Goal: Task Accomplishment & Management: Use online tool/utility

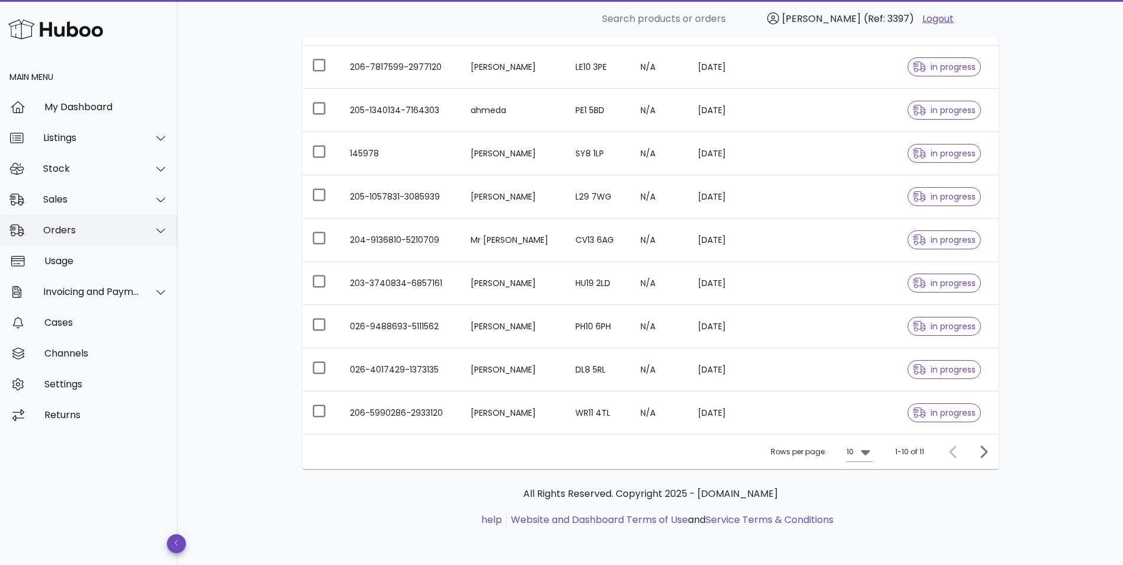
click at [115, 232] on div "Orders" at bounding box center [91, 229] width 96 height 11
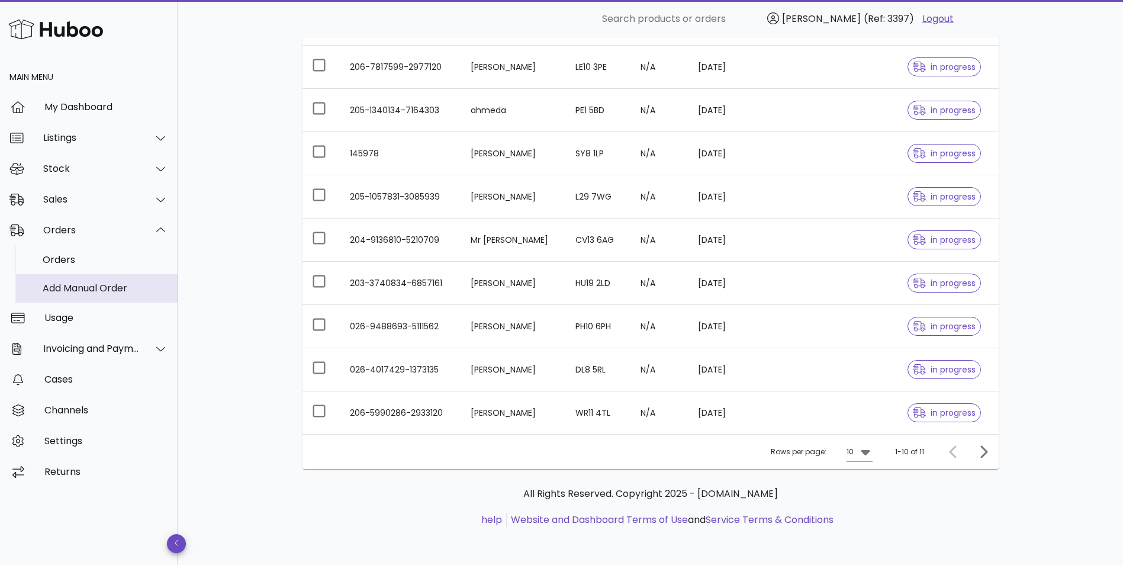
click at [98, 292] on div "Add Manual Order" at bounding box center [106, 287] width 126 height 11
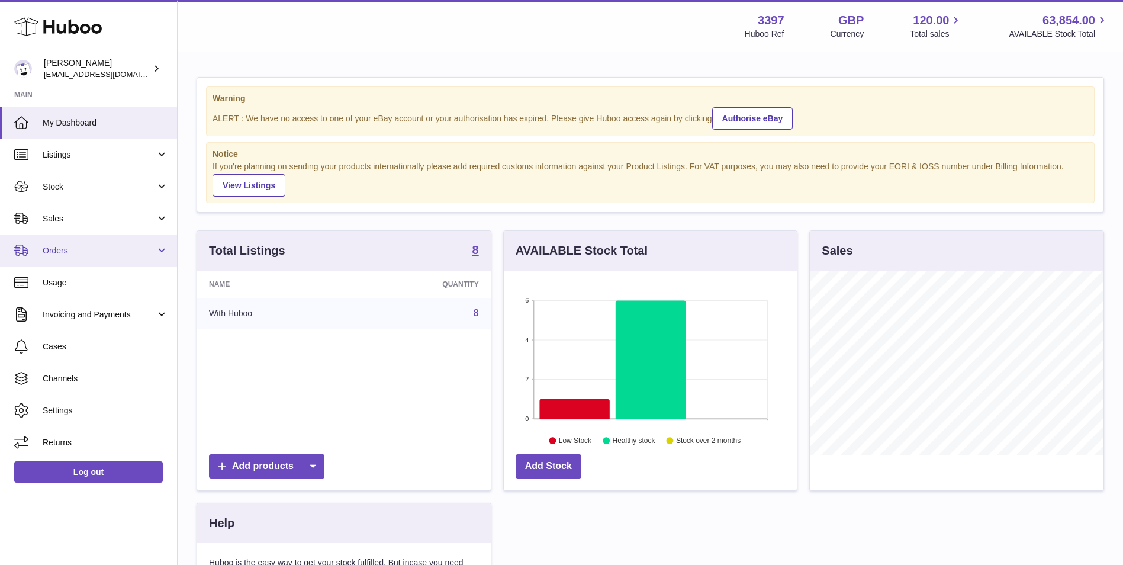
scroll to position [185, 293]
click at [70, 250] on span "Orders" at bounding box center [99, 250] width 113 height 11
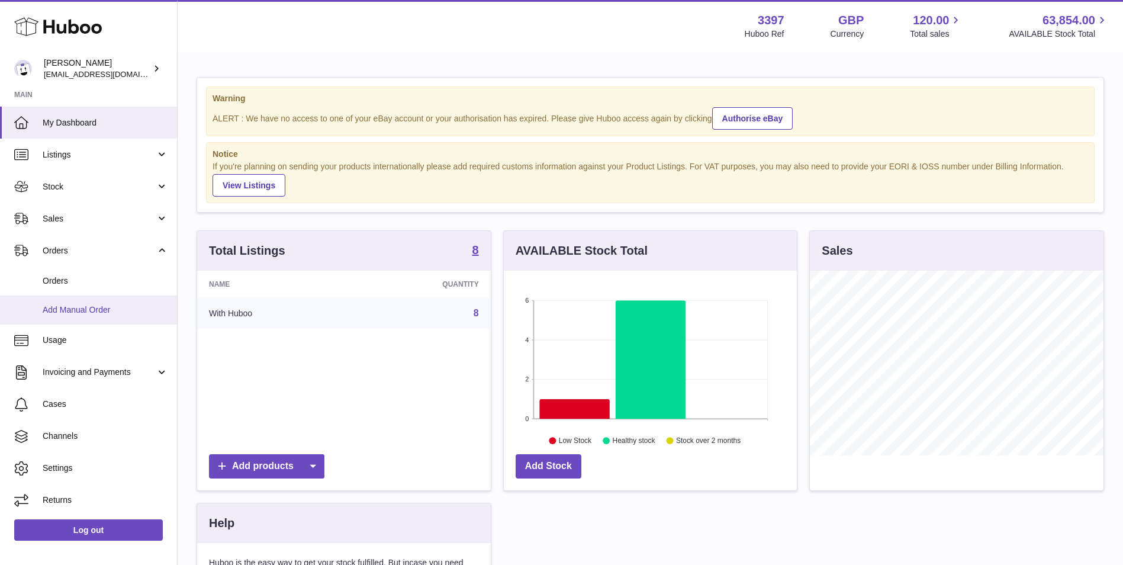
click at [66, 305] on span "Add Manual Order" at bounding box center [106, 309] width 126 height 11
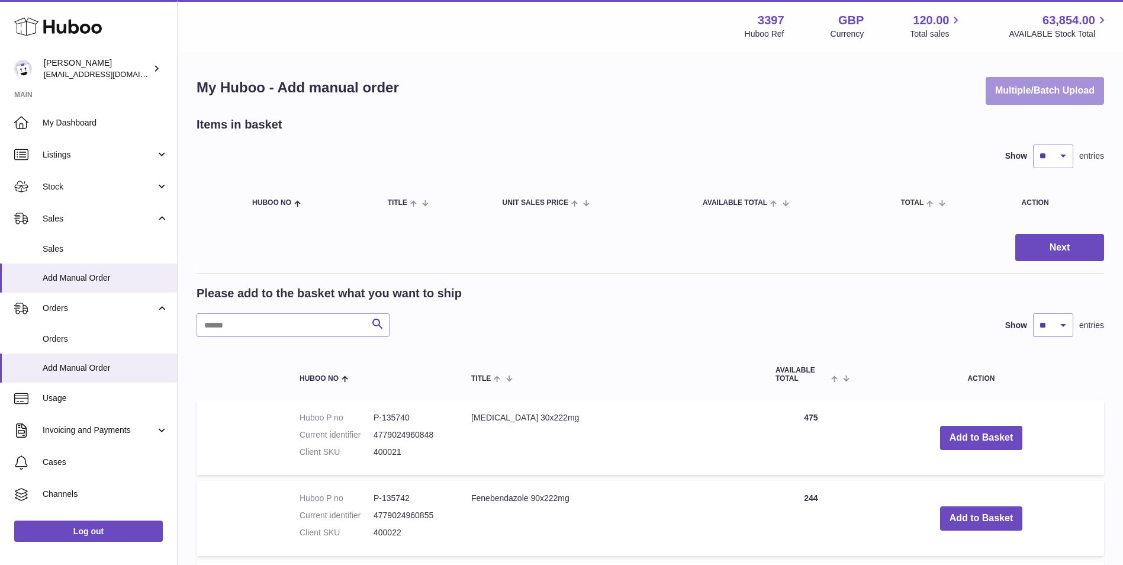
click at [1035, 91] on button "Multiple/Batch Upload" at bounding box center [1045, 91] width 118 height 28
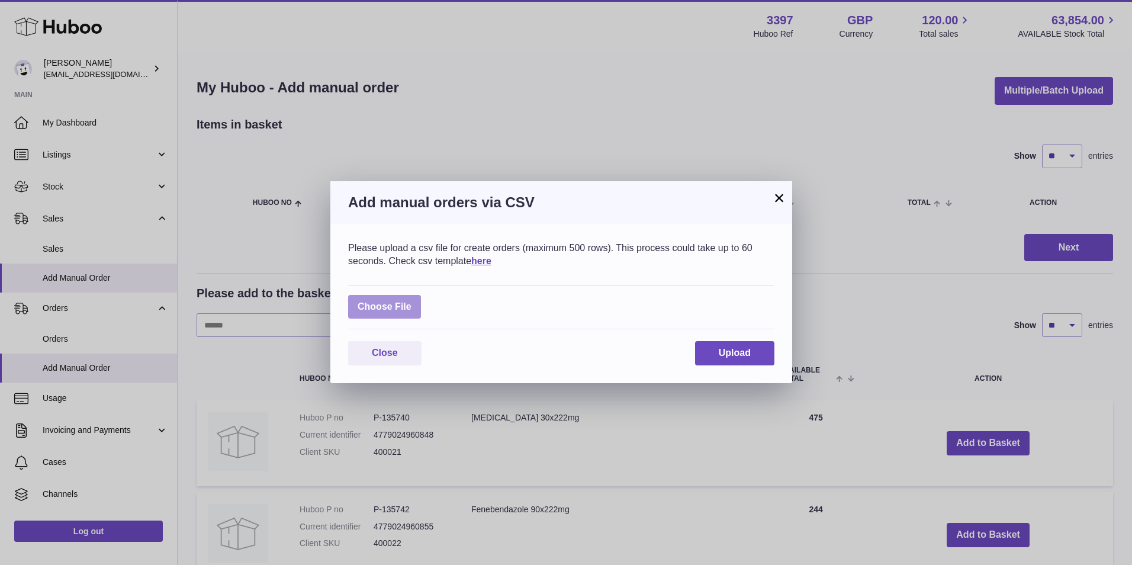
click at [391, 313] on label at bounding box center [384, 307] width 73 height 24
click at [411, 301] on input "file" at bounding box center [411, 301] width 1 height 1
type input "**********"
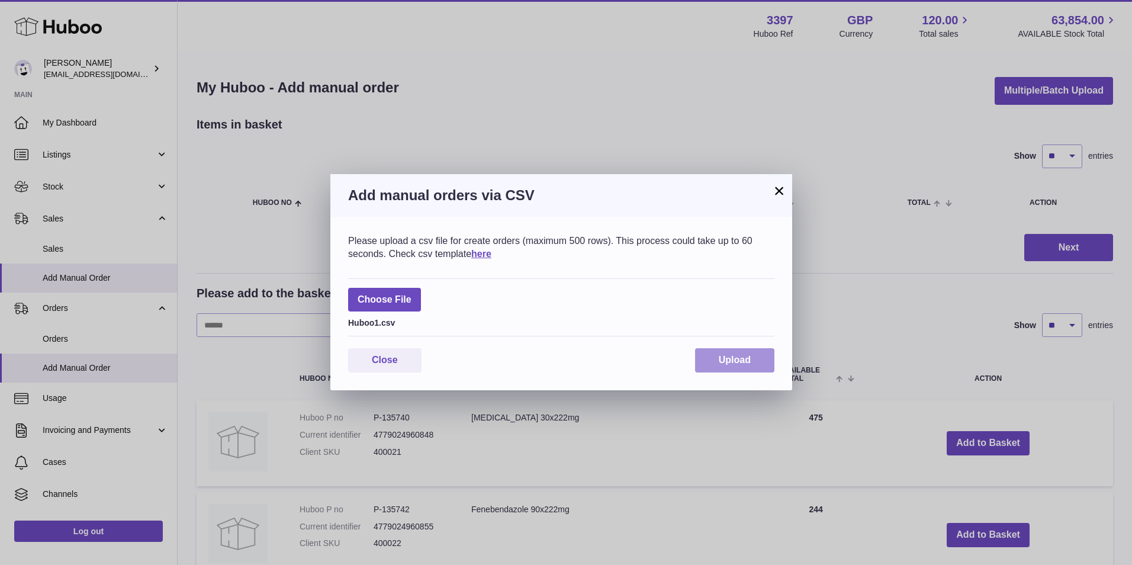
click at [740, 363] on span "Upload" at bounding box center [735, 360] width 32 height 10
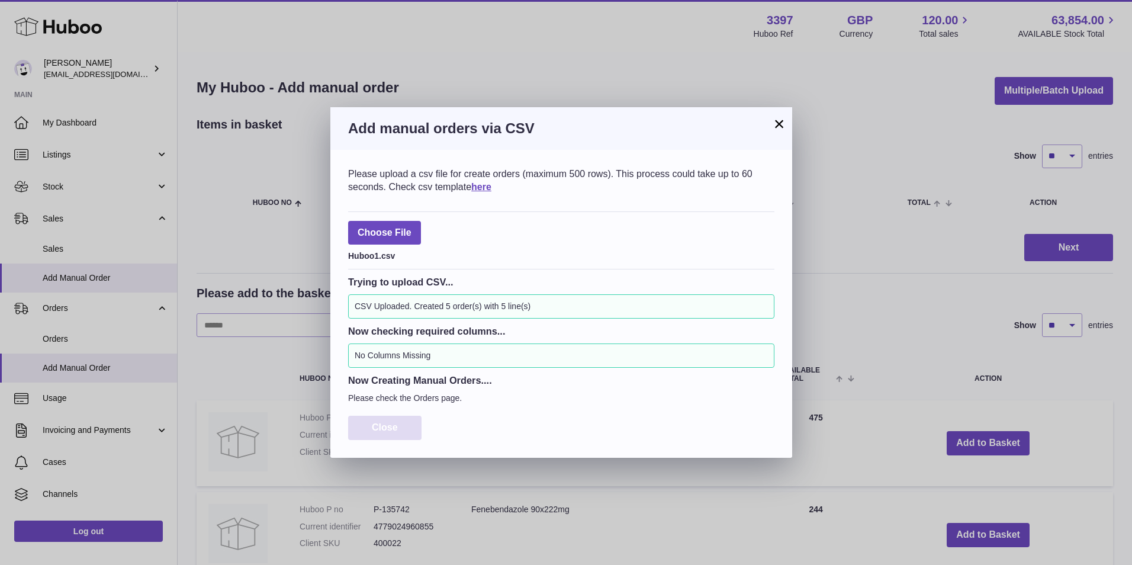
click at [375, 424] on span "Close" at bounding box center [385, 427] width 26 height 10
